Goal: Task Accomplishment & Management: Manage account settings

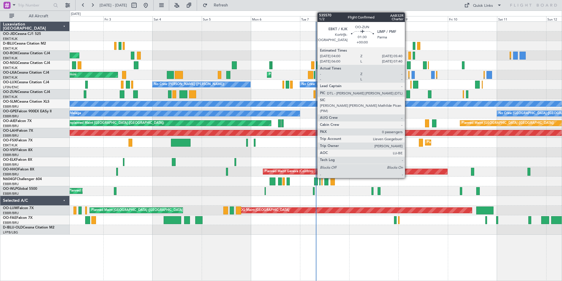
click at [408, 94] on div at bounding box center [408, 94] width 4 height 8
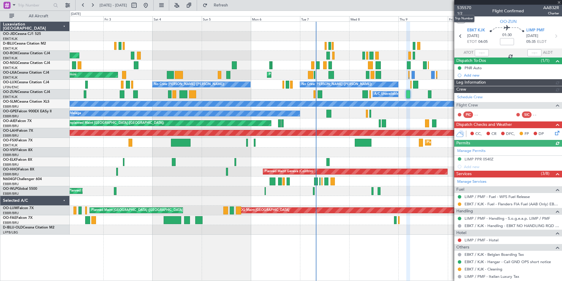
click at [464, 6] on span "535570" at bounding box center [464, 8] width 14 height 6
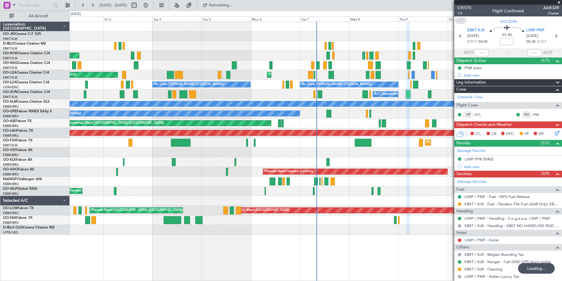
type input "4"
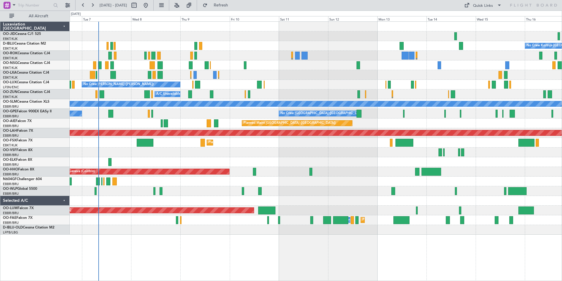
click at [218, 32] on div at bounding box center [316, 36] width 492 height 10
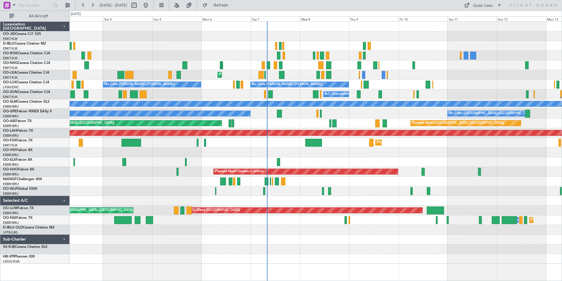
click at [516, 41] on div "AOG Maint Kortrijk-[GEOGRAPHIC_DATA] Planned Maint [GEOGRAPHIC_DATA]-[GEOGRAPHI…" at bounding box center [316, 143] width 492 height 242
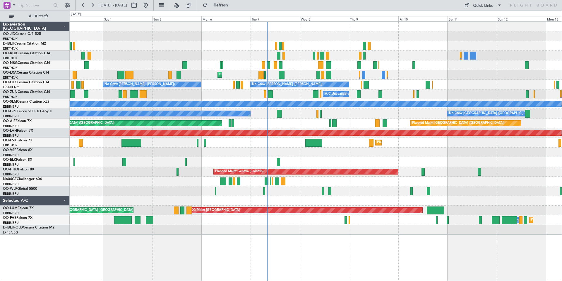
click at [379, 52] on div "AOG Maint Kortrijk-[GEOGRAPHIC_DATA]" at bounding box center [316, 56] width 492 height 10
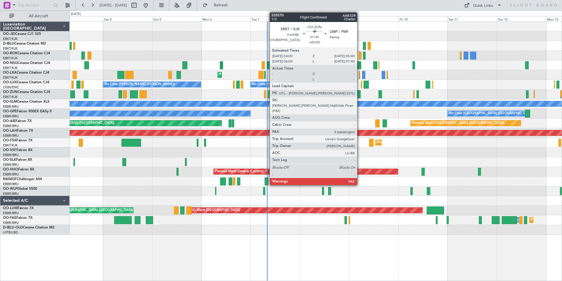
click at [360, 95] on div at bounding box center [359, 94] width 4 height 8
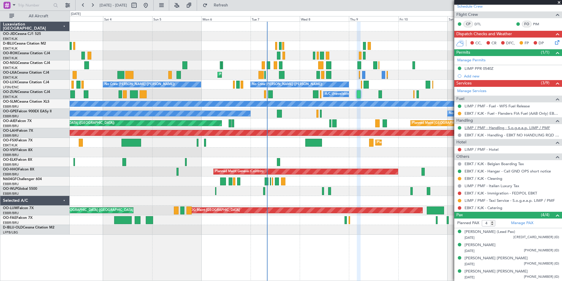
scroll to position [74, 0]
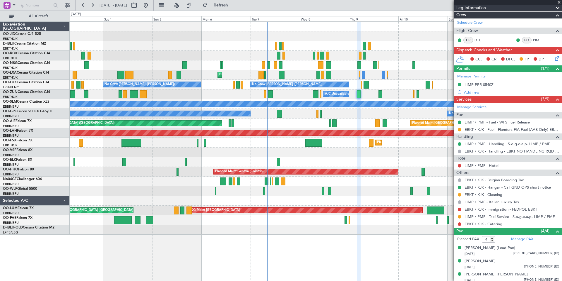
click at [559, 1] on span at bounding box center [559, 2] width 6 height 5
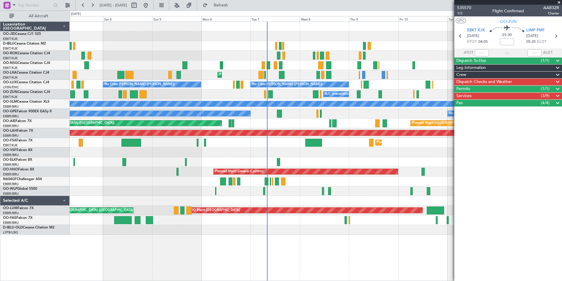
scroll to position [0, 0]
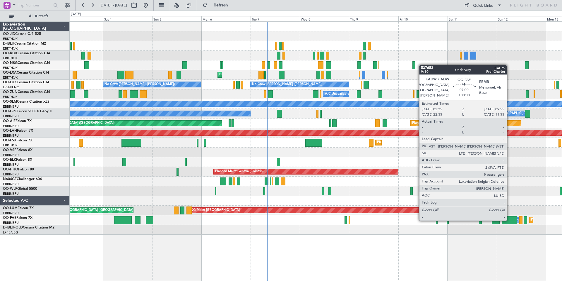
click at [510, 220] on div at bounding box center [509, 220] width 15 height 8
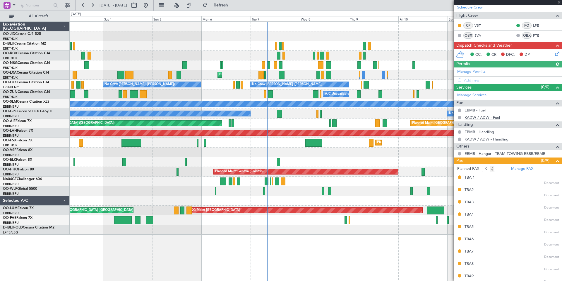
scroll to position [101, 0]
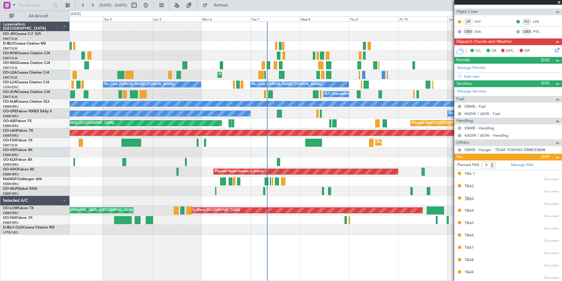
click at [470, 198] on div "TBA3" at bounding box center [469, 198] width 9 height 6
click at [559, 1] on span at bounding box center [559, 2] width 6 height 5
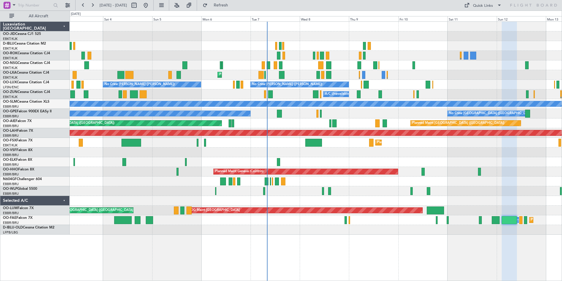
type input "0"
